Goal: Task Accomplishment & Management: Use online tool/utility

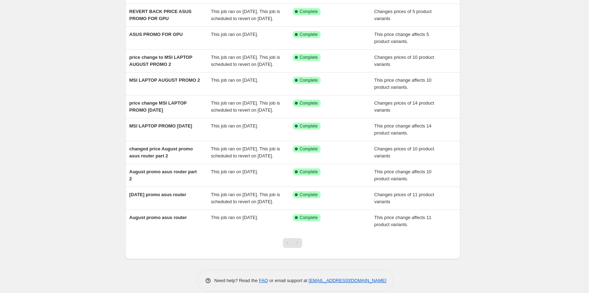
scroll to position [105, 0]
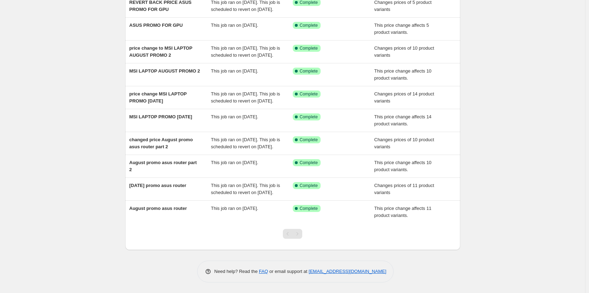
click at [302, 234] on div "Pagination" at bounding box center [297, 234] width 10 height 10
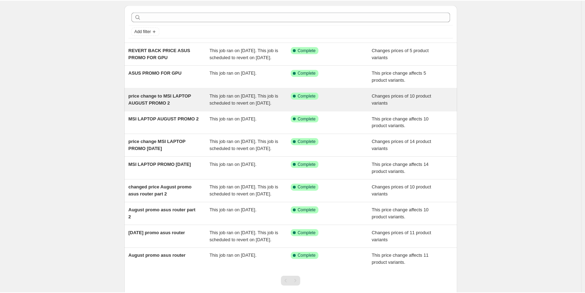
scroll to position [0, 0]
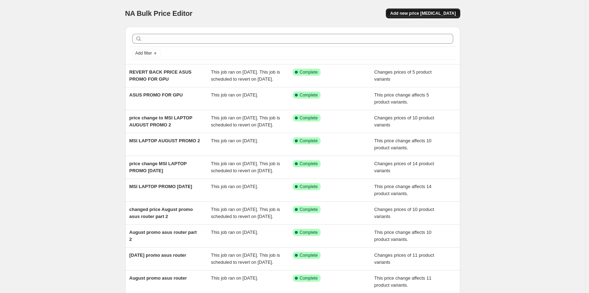
click at [444, 16] on span "Add new price [MEDICAL_DATA]" at bounding box center [423, 14] width 66 height 6
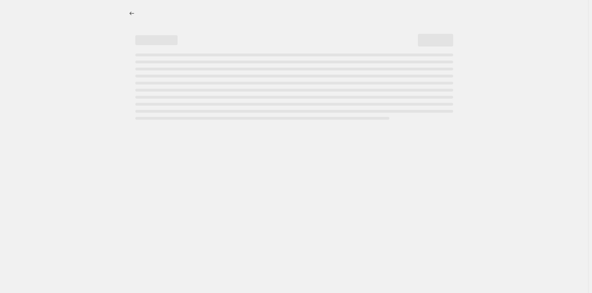
select select "percentage"
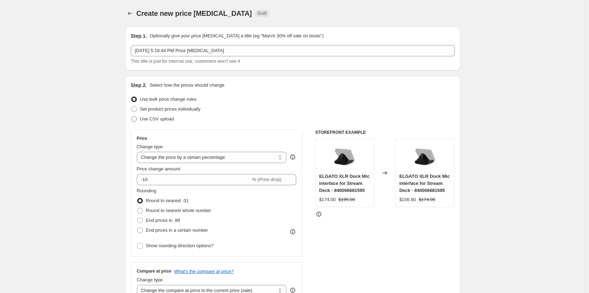
click at [168, 117] on span "Use CSV upload" at bounding box center [157, 118] width 34 height 5
click at [132, 117] on input "Use CSV upload" at bounding box center [131, 116] width 0 height 0
radio input "true"
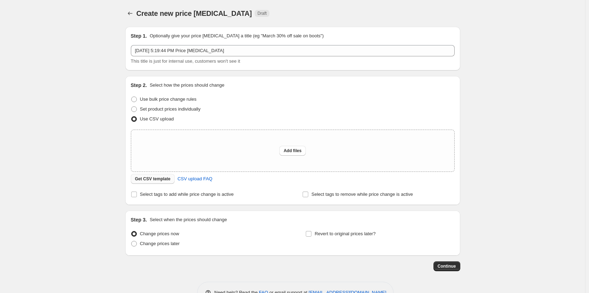
click at [153, 181] on span "Get CSV template" at bounding box center [153, 179] width 36 height 6
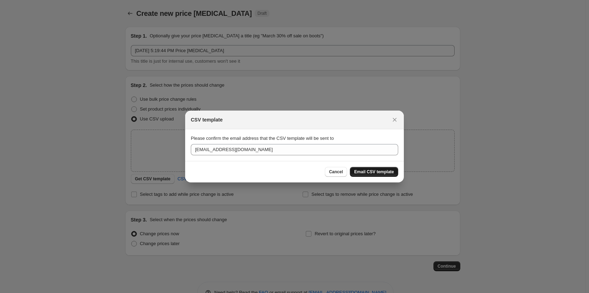
click at [364, 175] on button "Email CSV template" at bounding box center [374, 172] width 48 height 10
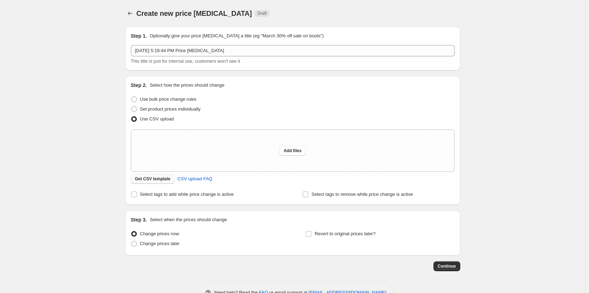
click at [154, 181] on span "Get CSV template" at bounding box center [153, 179] width 36 height 6
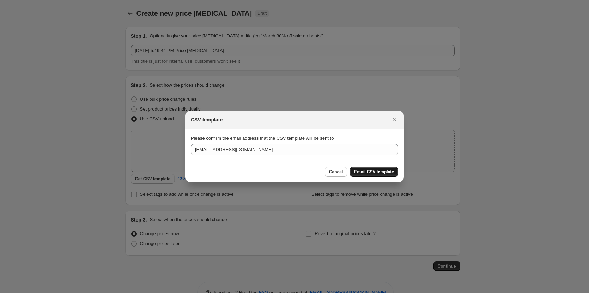
click at [365, 174] on span "Email CSV template" at bounding box center [374, 172] width 40 height 6
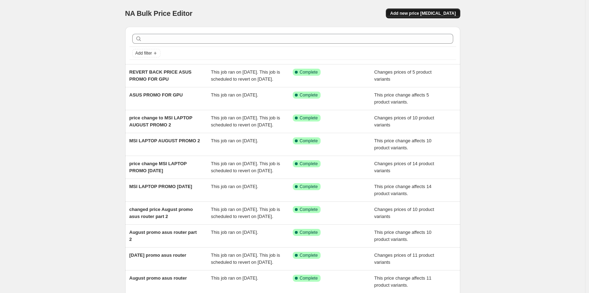
click at [426, 11] on span "Add new price [MEDICAL_DATA]" at bounding box center [423, 14] width 66 height 6
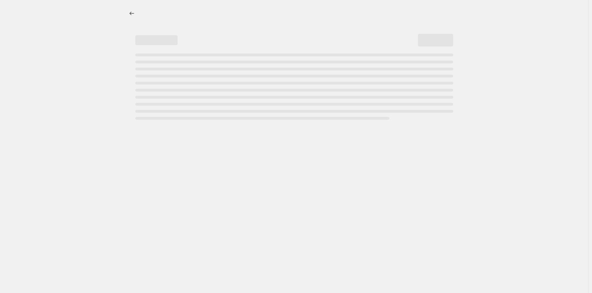
select select "percentage"
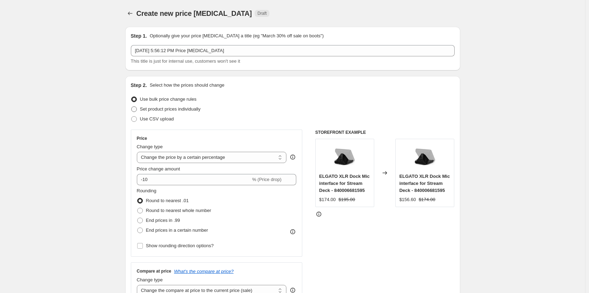
click at [176, 110] on span "Set product prices individually" at bounding box center [170, 108] width 61 height 5
click at [132, 107] on input "Set product prices individually" at bounding box center [131, 106] width 0 height 0
radio input "true"
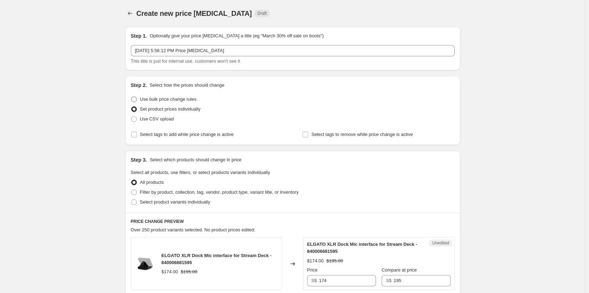
click at [168, 98] on span "Use bulk price change rules" at bounding box center [168, 99] width 56 height 5
click at [132, 97] on input "Use bulk price change rules" at bounding box center [131, 97] width 0 height 0
radio input "true"
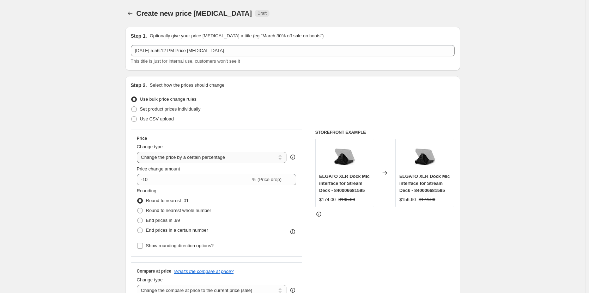
click at [184, 159] on select "Change the price to a certain amount Change the price by a certain amount Chang…" at bounding box center [212, 157] width 150 height 11
click at [193, 159] on select "Change the price to a certain amount Change the price by a certain amount Chang…" at bounding box center [212, 157] width 150 height 11
select select "ecap"
click at [138, 152] on select "Change the price to a certain amount Change the price by a certain amount Chang…" at bounding box center [212, 157] width 150 height 11
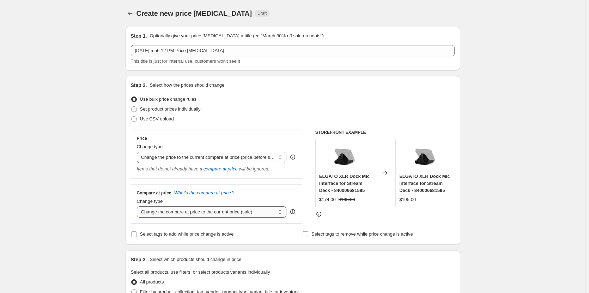
click at [181, 215] on select "Change the compare at price to the current price (sale) Change the compare at p…" at bounding box center [212, 212] width 150 height 11
select select "no_change"
click at [138, 207] on select "Change the compare at price to the current price (sale) Change the compare at p…" at bounding box center [212, 212] width 150 height 11
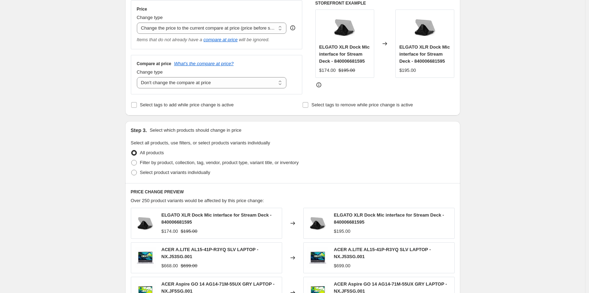
scroll to position [141, 0]
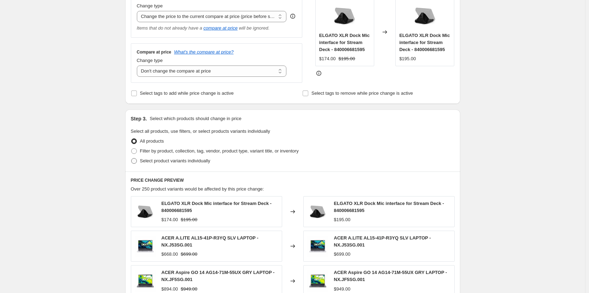
click at [202, 164] on span "Select product variants individually" at bounding box center [175, 160] width 70 height 5
click at [132, 159] on input "Select product variants individually" at bounding box center [131, 158] width 0 height 0
radio input "true"
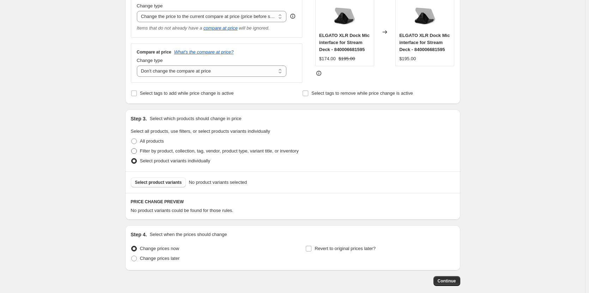
click at [205, 150] on span "Filter by product, collection, tag, vendor, product type, variant title, or inv…" at bounding box center [219, 150] width 159 height 5
click at [132, 149] on input "Filter by product, collection, tag, vendor, product type, variant title, or inv…" at bounding box center [131, 148] width 0 height 0
radio input "true"
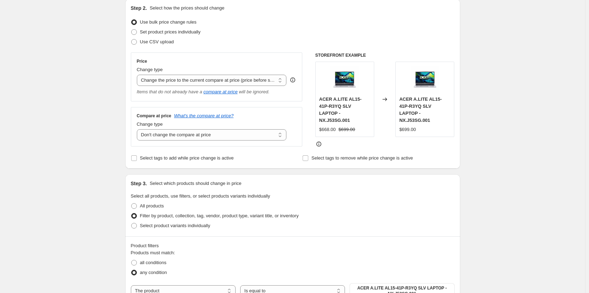
scroll to position [0, 0]
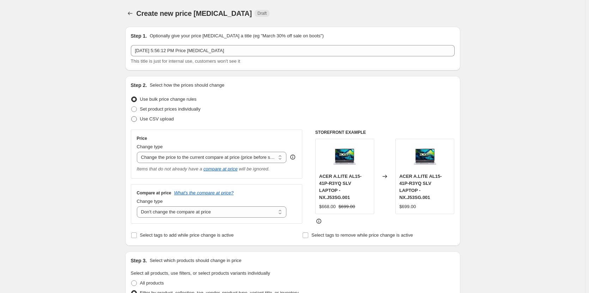
click at [169, 120] on span "Use CSV upload" at bounding box center [157, 118] width 34 height 5
click at [132, 117] on input "Use CSV upload" at bounding box center [131, 116] width 0 height 0
radio input "true"
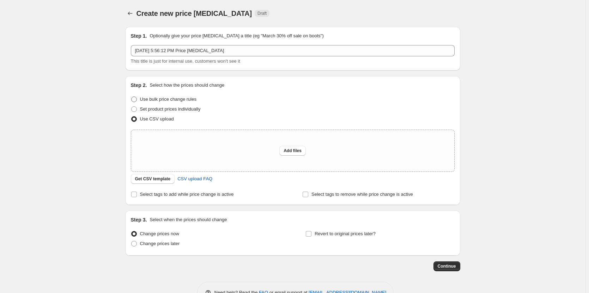
click at [179, 101] on span "Use bulk price change rules" at bounding box center [168, 99] width 56 height 5
click at [132, 97] on input "Use bulk price change rules" at bounding box center [131, 97] width 0 height 0
radio input "true"
select select "ecap"
select select "no_change"
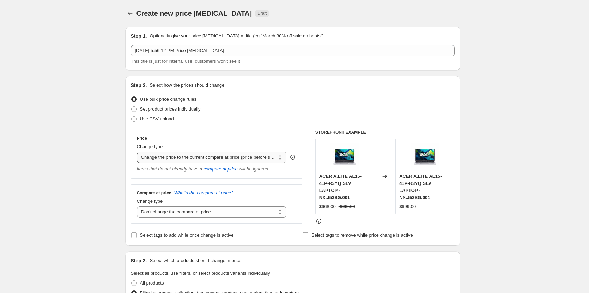
click at [198, 157] on select "Change the price to a certain amount Change the price by a certain amount Chang…" at bounding box center [212, 157] width 150 height 11
click at [138, 152] on select "Change the price to a certain amount Change the price by a certain amount Chang…" at bounding box center [212, 157] width 150 height 11
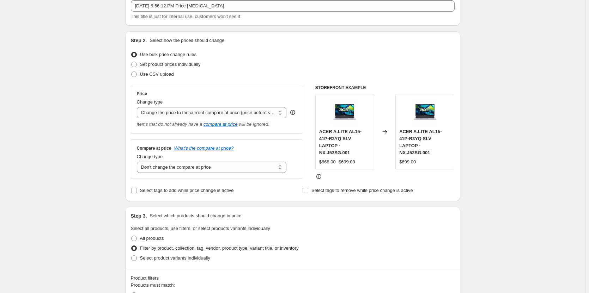
scroll to position [106, 0]
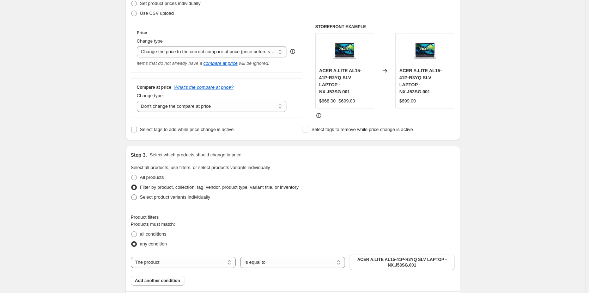
click at [207, 196] on span "Select product variants individually" at bounding box center [175, 197] width 70 height 5
click at [132, 195] on input "Select product variants individually" at bounding box center [131, 195] width 0 height 0
radio input "true"
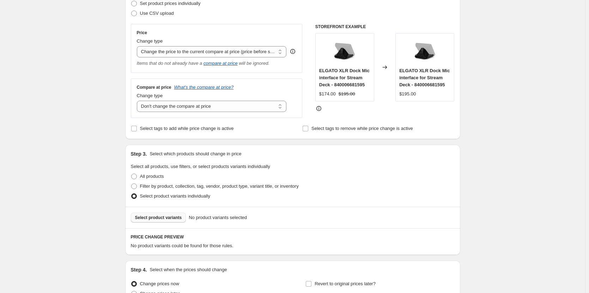
click at [160, 220] on span "Select product variants" at bounding box center [158, 218] width 47 height 6
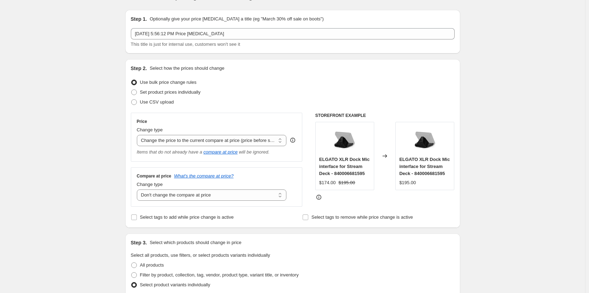
scroll to position [0, 0]
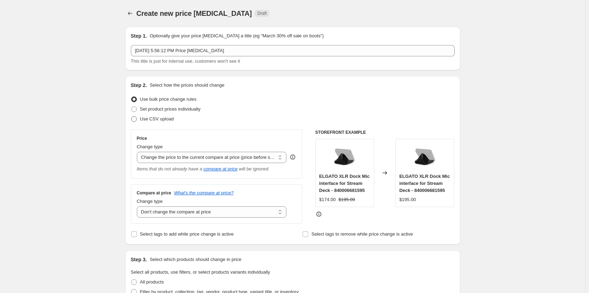
click at [163, 118] on span "Use CSV upload" at bounding box center [157, 118] width 34 height 5
click at [132, 117] on input "Use CSV upload" at bounding box center [131, 116] width 0 height 0
radio input "true"
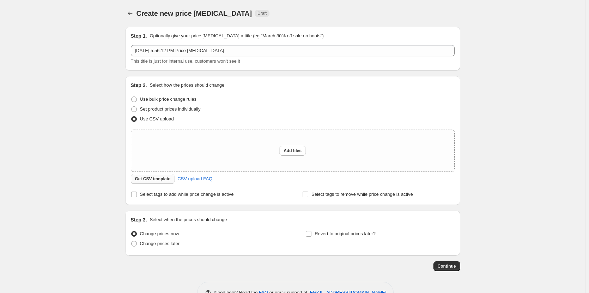
click at [168, 180] on span "Get CSV template" at bounding box center [153, 179] width 36 height 6
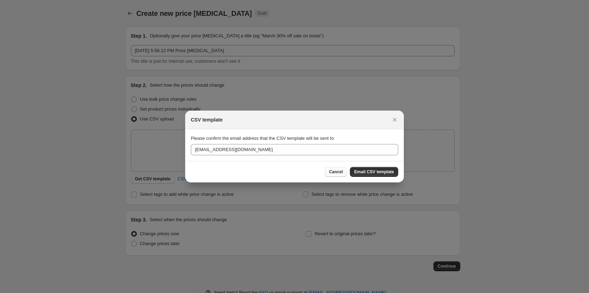
click at [342, 173] on span "Cancel" at bounding box center [336, 172] width 14 height 6
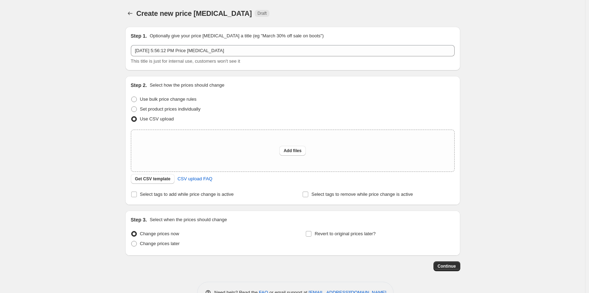
scroll to position [21, 0]
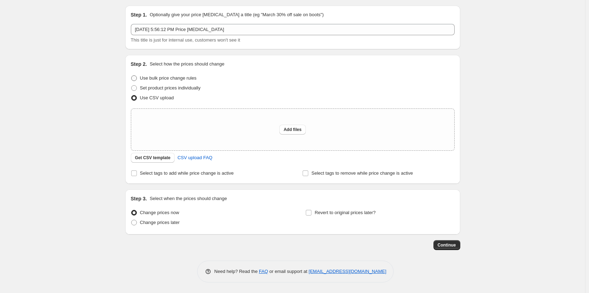
click at [182, 79] on span "Use bulk price change rules" at bounding box center [168, 77] width 56 height 5
click at [132, 76] on input "Use bulk price change rules" at bounding box center [131, 75] width 0 height 0
radio input "true"
select select "ecap"
select select "no_change"
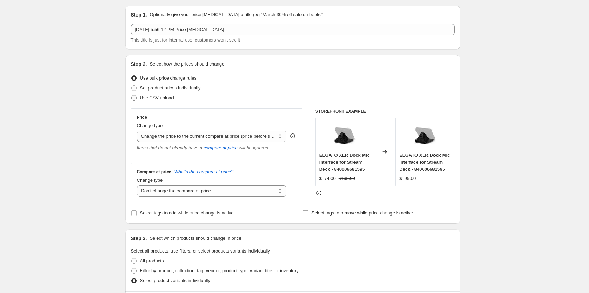
click at [170, 97] on span "Use CSV upload" at bounding box center [157, 97] width 34 height 5
click at [132, 96] on input "Use CSV upload" at bounding box center [131, 95] width 0 height 0
radio input "true"
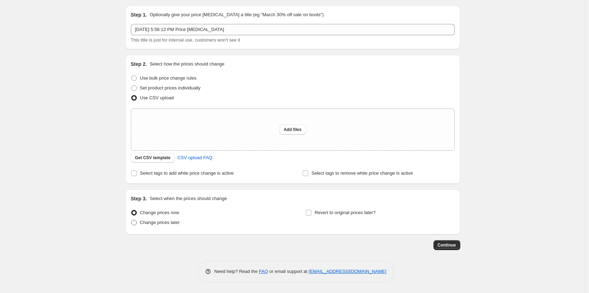
click at [172, 225] on span "Change prices later" at bounding box center [160, 222] width 40 height 5
click at [132, 220] on input "Change prices later" at bounding box center [131, 220] width 0 height 0
radio input "true"
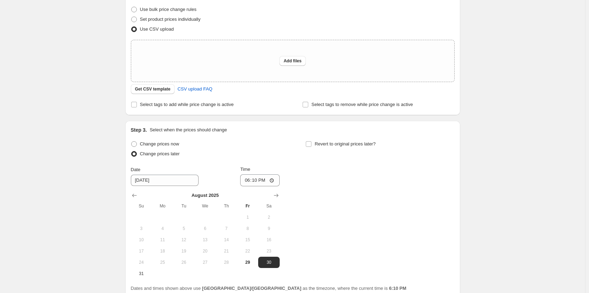
scroll to position [92, 0]
